Goal: Task Accomplishment & Management: Complete application form

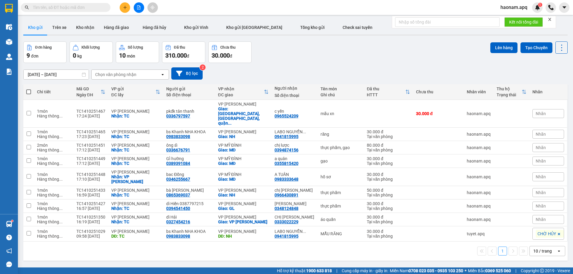
click at [535, 248] on div "10 / trang" at bounding box center [543, 251] width 19 height 6
click at [534, 227] on div "100 / trang" at bounding box center [543, 224] width 36 height 11
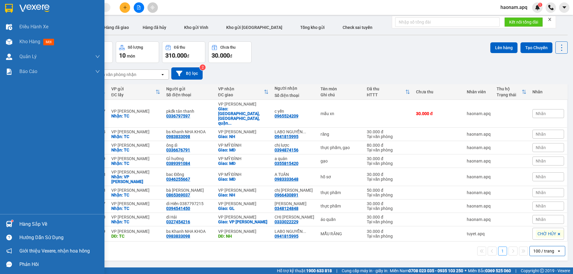
click at [25, 227] on div "Hàng sắp về" at bounding box center [59, 224] width 81 height 9
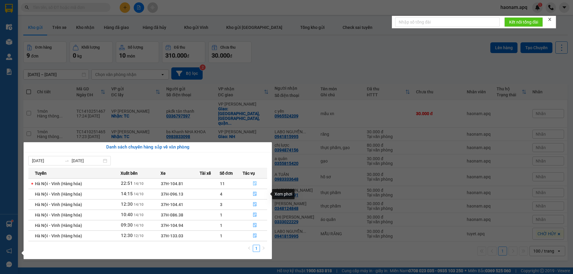
click at [249, 182] on button "button" at bounding box center [255, 184] width 24 height 10
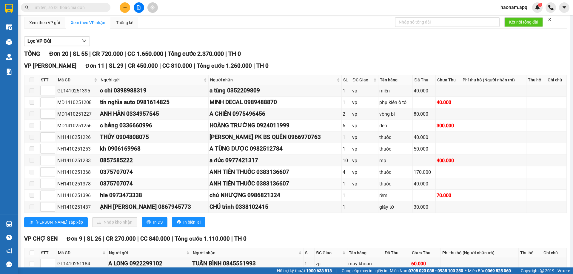
scroll to position [60, 0]
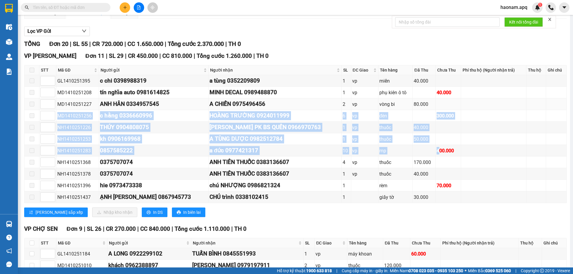
drag, startPoint x: 434, startPoint y: 153, endPoint x: 444, endPoint y: 110, distance: 44.3
click at [444, 110] on tbody "GL1410251395 c chi 0398988319 a tùng 0352209809 1 vp miến 40.000 MD1410251208 t…" at bounding box center [295, 139] width 543 height 128
drag, startPoint x: 455, startPoint y: 143, endPoint x: 457, endPoint y: 148, distance: 5.2
click at [455, 144] on td at bounding box center [449, 140] width 26 height 12
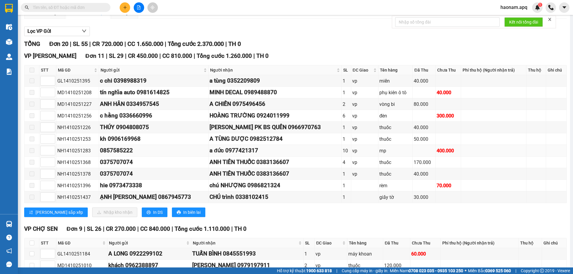
click at [461, 148] on td at bounding box center [493, 151] width 65 height 12
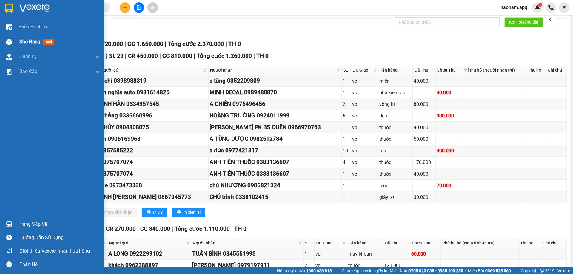
click at [25, 45] on div "Kho hàng mới" at bounding box center [37, 41] width 37 height 7
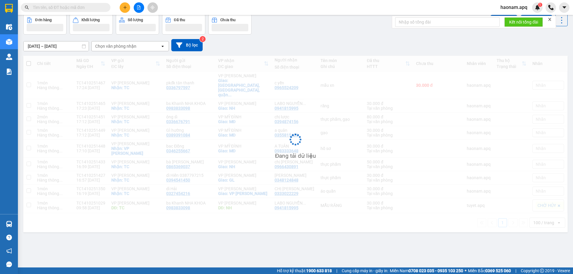
scroll to position [27, 0]
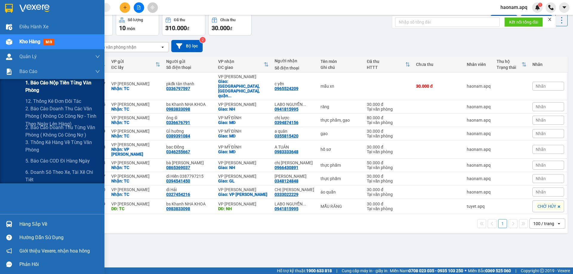
click at [76, 82] on span "1. Báo cáo nộp tiền từng văn phòng" at bounding box center [62, 86] width 75 height 15
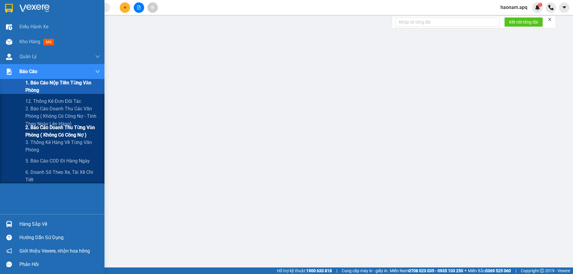
drag, startPoint x: 65, startPoint y: 143, endPoint x: 81, endPoint y: 138, distance: 17.5
click at [66, 144] on span "3. Thống kê hàng về từng văn phòng" at bounding box center [62, 146] width 75 height 15
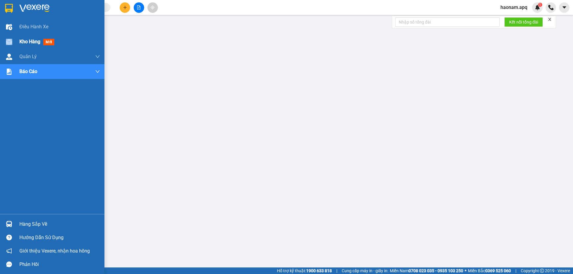
drag, startPoint x: 19, startPoint y: 42, endPoint x: 100, endPoint y: 47, distance: 80.8
click at [19, 42] on div "Kho hàng mới" at bounding box center [52, 41] width 105 height 15
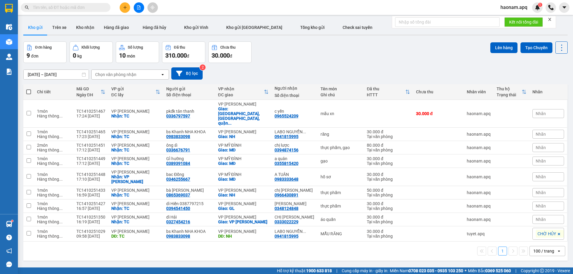
click at [126, 7] on icon "plus" at bounding box center [125, 7] width 4 height 4
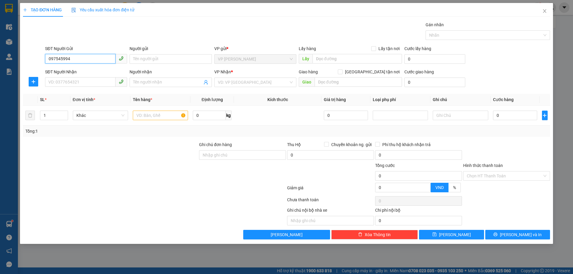
type input "0975459945"
click at [99, 67] on div "0975459945 - ANH HỒNG BV" at bounding box center [86, 71] width 82 height 10
type input "ANH HỒNG BV"
checkbox input "true"
type input "TC"
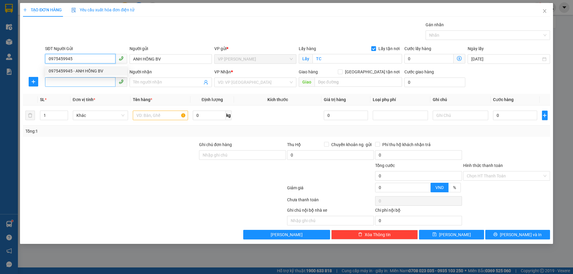
type input "0975459945"
click at [98, 85] on input "SĐT Người Nhận" at bounding box center [80, 82] width 70 height 10
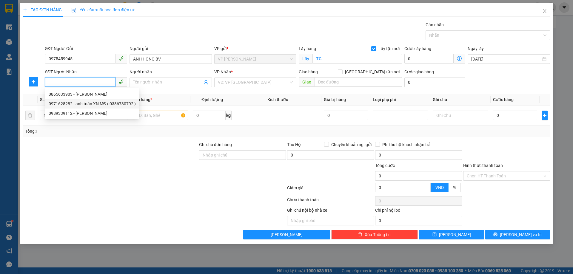
click at [101, 106] on div "0971628282 - anh tuấn XN MĐ ( 0386730792 )" at bounding box center [92, 104] width 87 height 7
type input "0971628282"
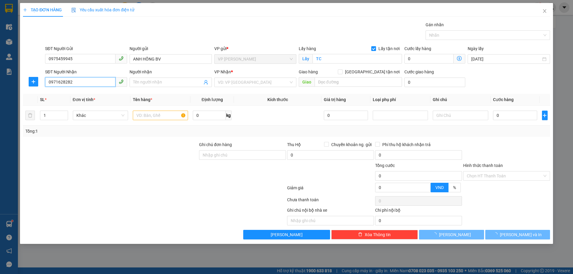
type input "anh tuấn XN MĐ ( 0386730792 )"
checkbox input "true"
type input "MĐ"
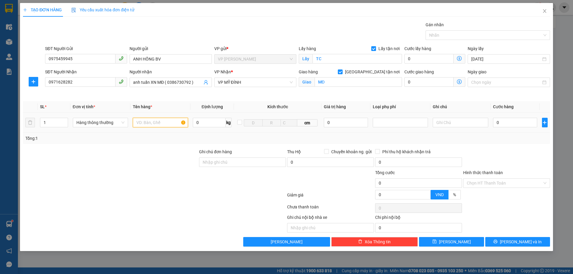
click at [152, 121] on input "text" at bounding box center [160, 123] width 55 height 10
type input "mẫu xn"
drag, startPoint x: 520, startPoint y: 128, endPoint x: 524, endPoint y: 124, distance: 5.9
click at [521, 127] on div "0" at bounding box center [515, 123] width 45 height 12
click at [524, 124] on input "0" at bounding box center [515, 123] width 45 height 10
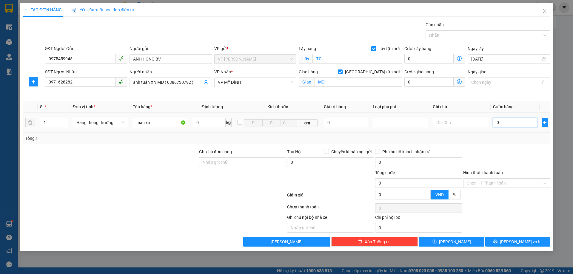
type input "3"
type input "30"
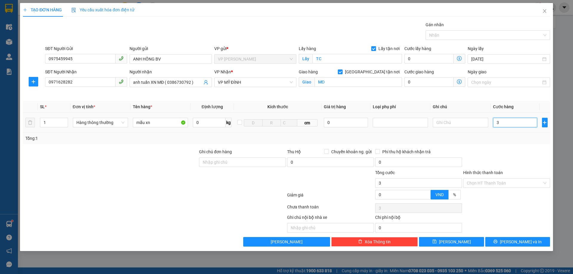
type input "30"
type input "300"
type input "3.000"
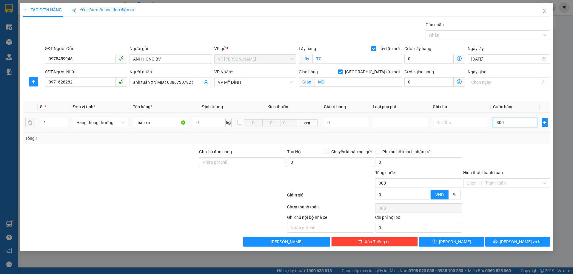
type input "3.000"
type input "30.000"
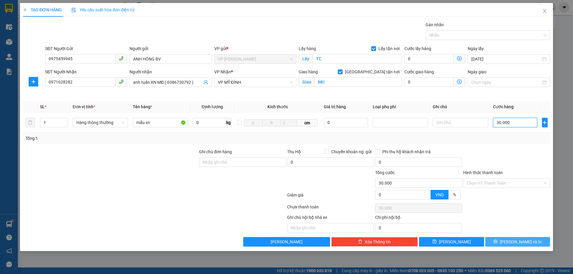
type input "30.000"
click at [523, 240] on span "[PERSON_NAME] và In" at bounding box center [521, 242] width 42 height 7
